Goal: Navigation & Orientation: Find specific page/section

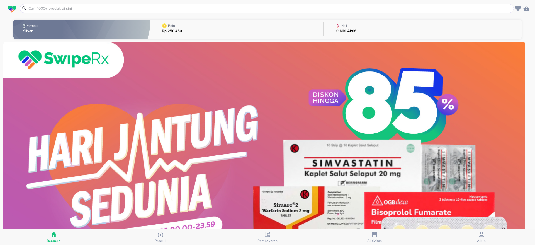
click at [492, 235] on span "Akun" at bounding box center [482, 236] width 104 height 11
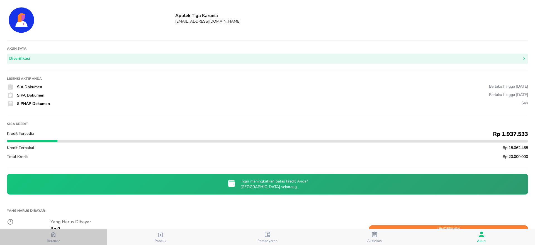
click at [60, 239] on span "Beranda" at bounding box center [54, 240] width 14 height 4
